Goal: Information Seeking & Learning: Learn about a topic

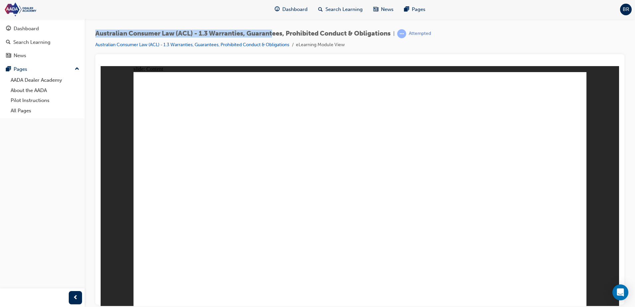
drag, startPoint x: 180, startPoint y: 222, endPoint x: 180, endPoint y: 228, distance: 6.0
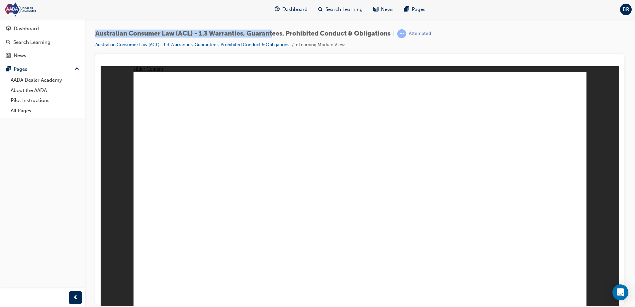
drag, startPoint x: 181, startPoint y: 253, endPoint x: 185, endPoint y: 256, distance: 5.4
drag, startPoint x: 178, startPoint y: 224, endPoint x: 185, endPoint y: 248, distance: 24.6
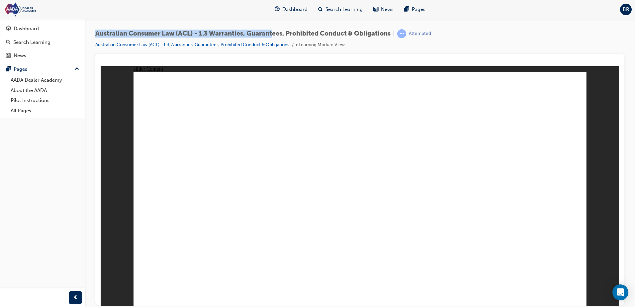
drag, startPoint x: 185, startPoint y: 277, endPoint x: 193, endPoint y: 276, distance: 7.8
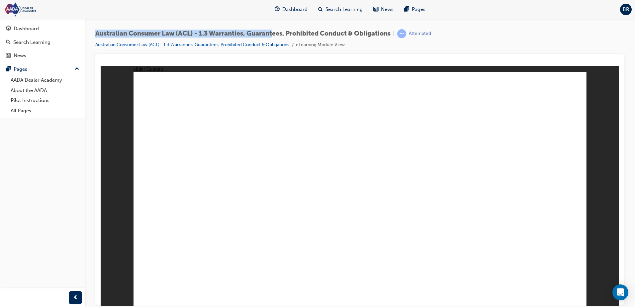
drag, startPoint x: 103, startPoint y: 155, endPoint x: 231, endPoint y: 187, distance: 132.5
click at [103, 155] on div "slide: Content Whether there was any undue influence, pressure, or “unfair tact…" at bounding box center [360, 186] width 518 height 240
drag, startPoint x: 215, startPoint y: 238, endPoint x: 193, endPoint y: 252, distance: 26.2
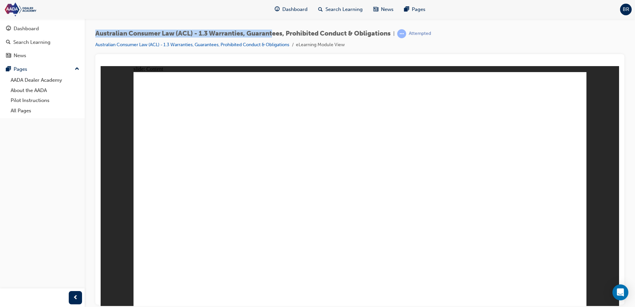
drag, startPoint x: 181, startPoint y: 241, endPoint x: 178, endPoint y: 261, distance: 20.1
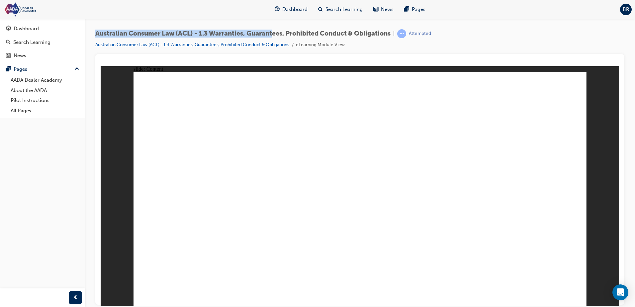
drag, startPoint x: 197, startPoint y: 183, endPoint x: 195, endPoint y: 192, distance: 8.5
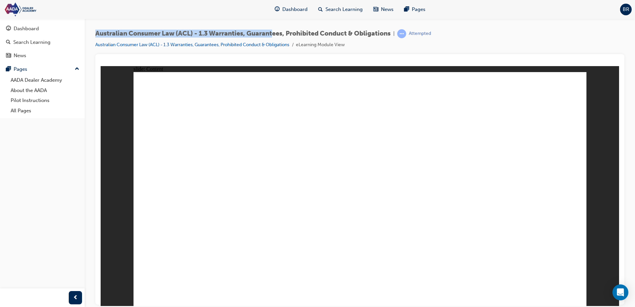
drag, startPoint x: 178, startPoint y: 250, endPoint x: 182, endPoint y: 266, distance: 16.0
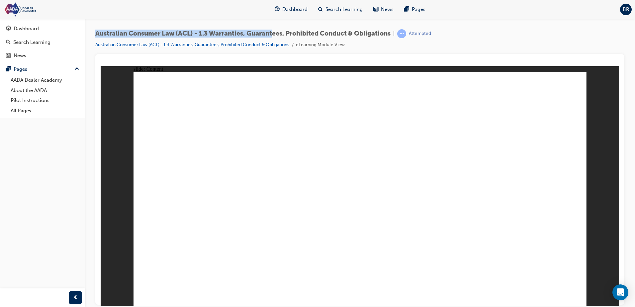
drag, startPoint x: 541, startPoint y: 215, endPoint x: 386, endPoint y: 188, distance: 156.4
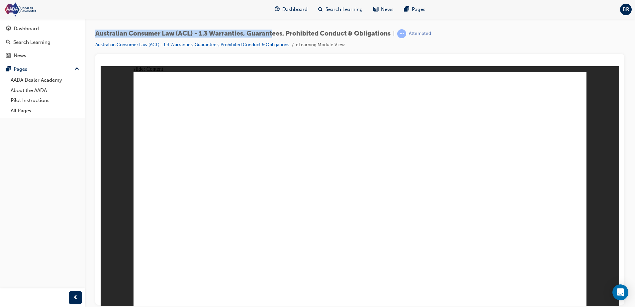
drag, startPoint x: 260, startPoint y: 205, endPoint x: 266, endPoint y: 195, distance: 11.6
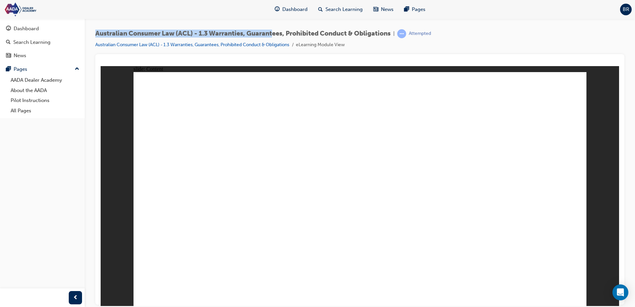
drag, startPoint x: 243, startPoint y: 208, endPoint x: 238, endPoint y: 216, distance: 9.7
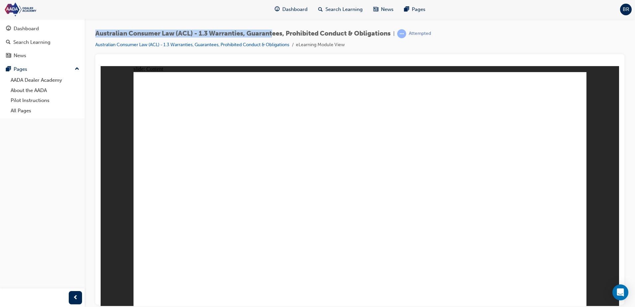
drag, startPoint x: 245, startPoint y: 186, endPoint x: 273, endPoint y: 181, distance: 28.4
